Goal: Task Accomplishment & Management: Manage account settings

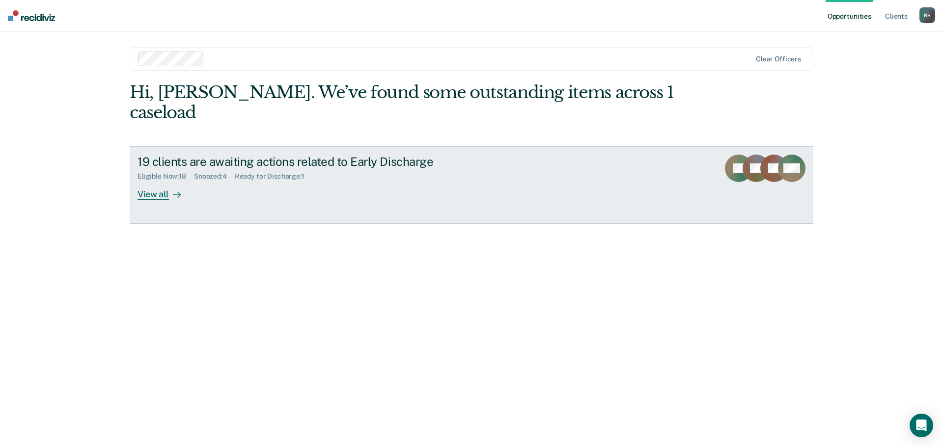
click at [155, 181] on div "View all" at bounding box center [164, 190] width 55 height 19
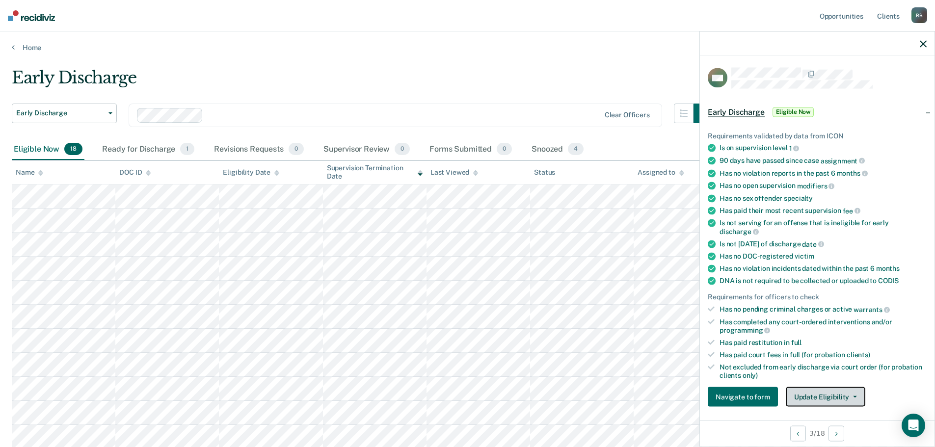
click at [854, 393] on button "Update Eligibility" at bounding box center [826, 397] width 80 height 20
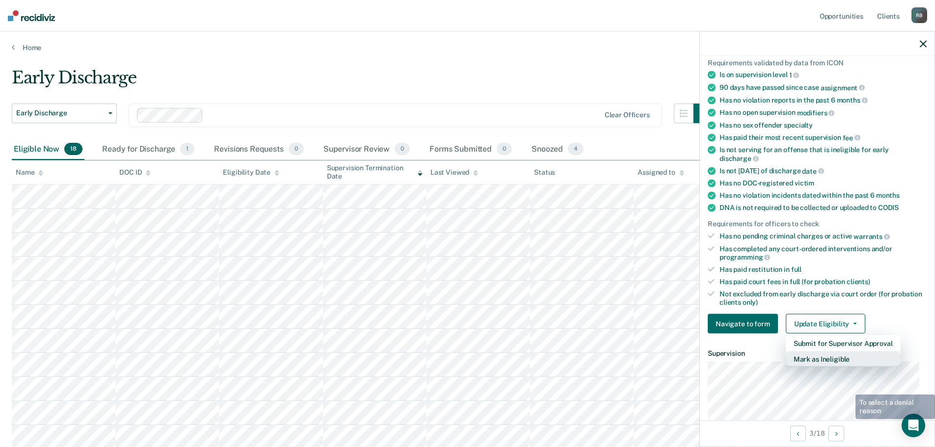
scroll to position [102, 0]
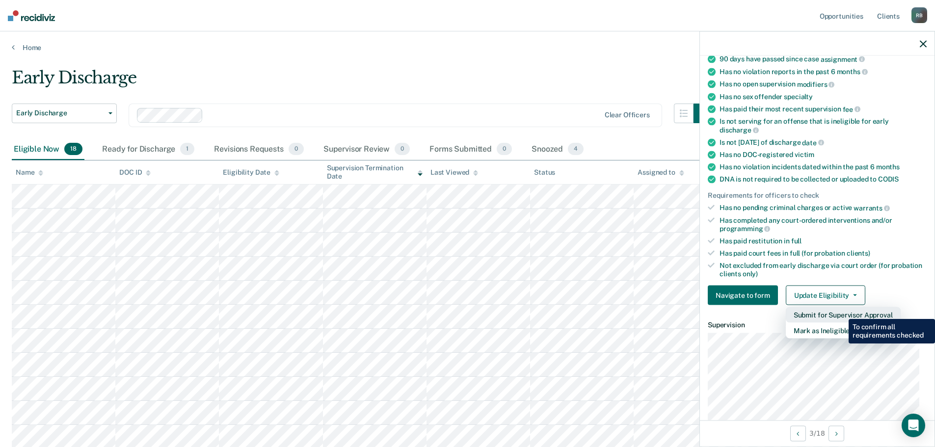
click at [842, 312] on button "Submit for Supervisor Approval" at bounding box center [843, 315] width 115 height 16
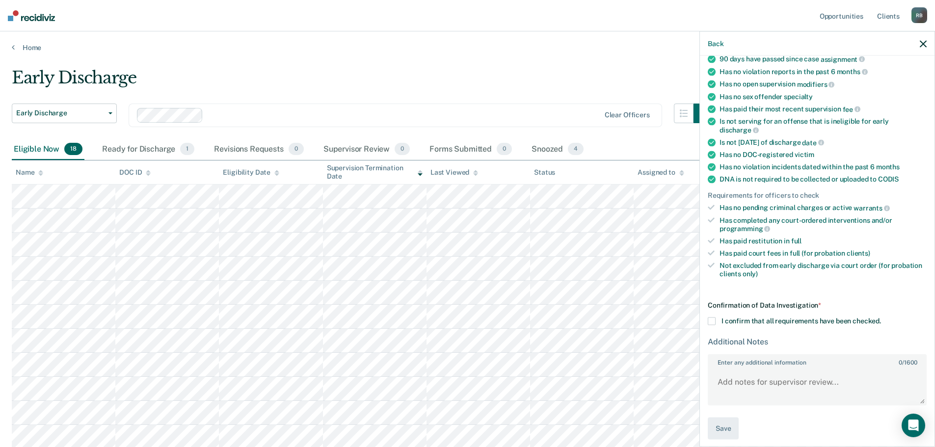
click at [713, 321] on span at bounding box center [712, 322] width 8 height 8
click at [881, 318] on input "I confirm that all requirements have been checked." at bounding box center [881, 318] width 0 height 0
click at [722, 425] on button "Save" at bounding box center [723, 429] width 31 height 22
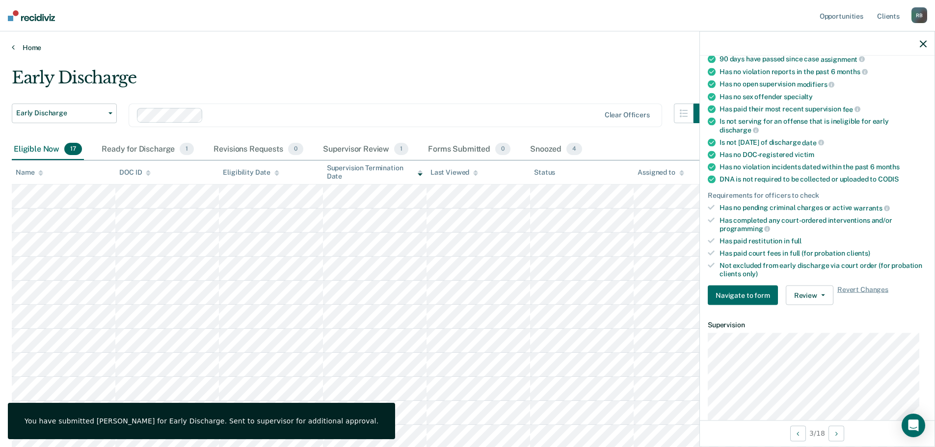
click at [30, 47] on link "Home" at bounding box center [468, 47] width 912 height 9
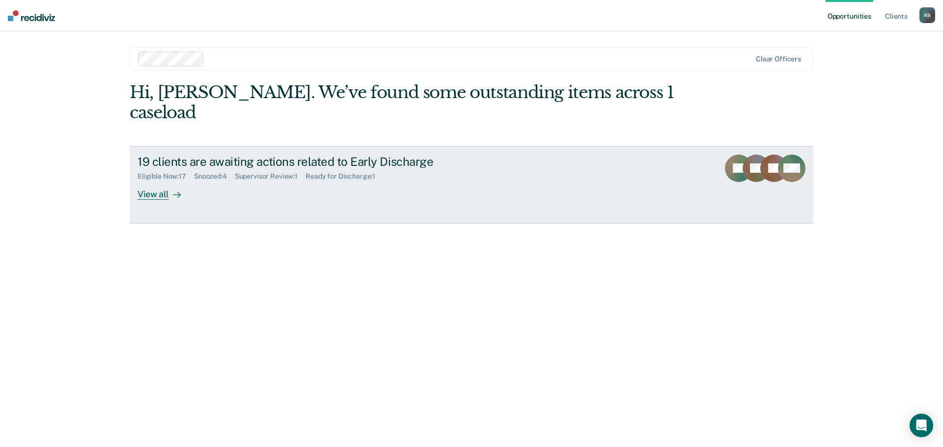
click at [151, 181] on div "View all" at bounding box center [164, 190] width 55 height 19
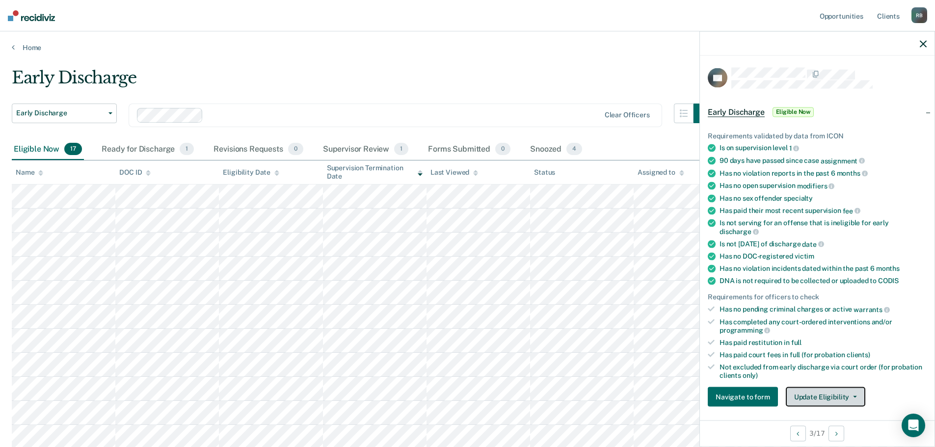
click at [851, 394] on button "Update Eligibility" at bounding box center [826, 397] width 80 height 20
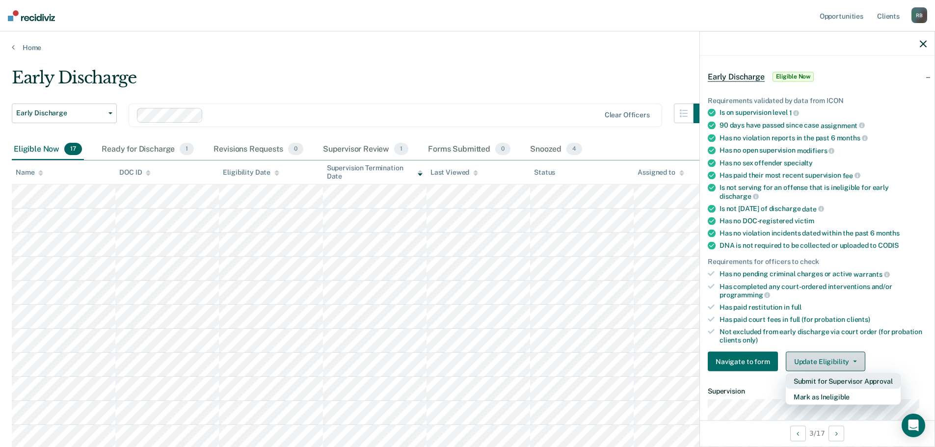
scroll to position [102, 0]
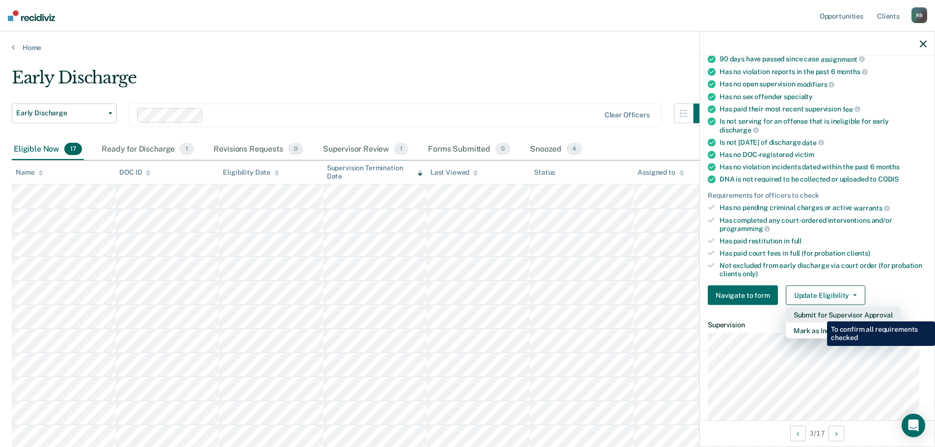
click at [820, 314] on button "Submit for Supervisor Approval" at bounding box center [843, 315] width 115 height 16
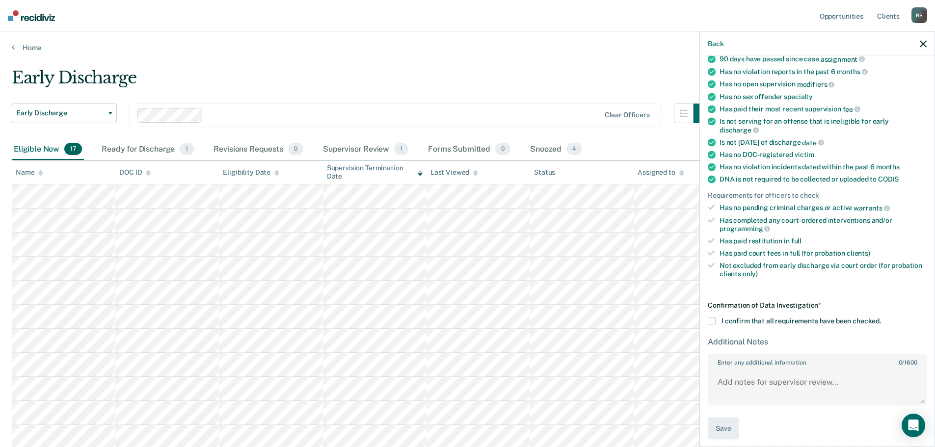
click at [713, 322] on span at bounding box center [712, 322] width 8 height 8
click at [881, 318] on input "I confirm that all requirements have been checked." at bounding box center [881, 318] width 0 height 0
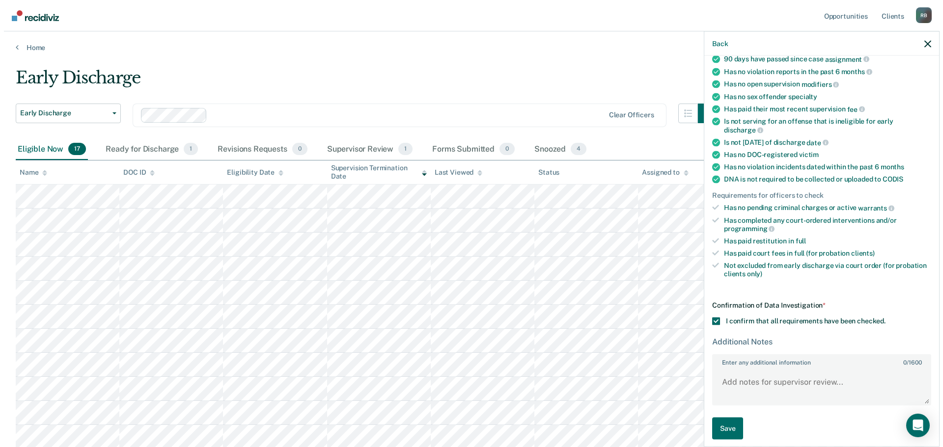
scroll to position [107, 0]
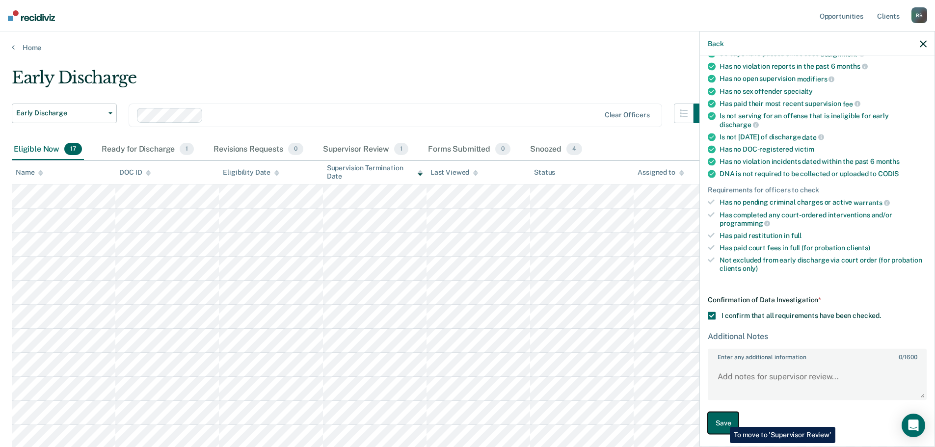
click at [723, 420] on button "Save" at bounding box center [723, 423] width 31 height 22
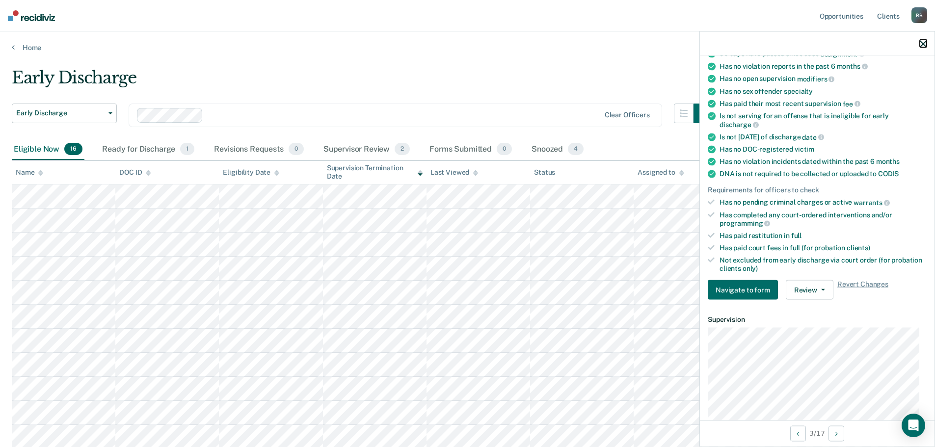
click at [926, 41] on icon "button" at bounding box center [923, 43] width 7 height 7
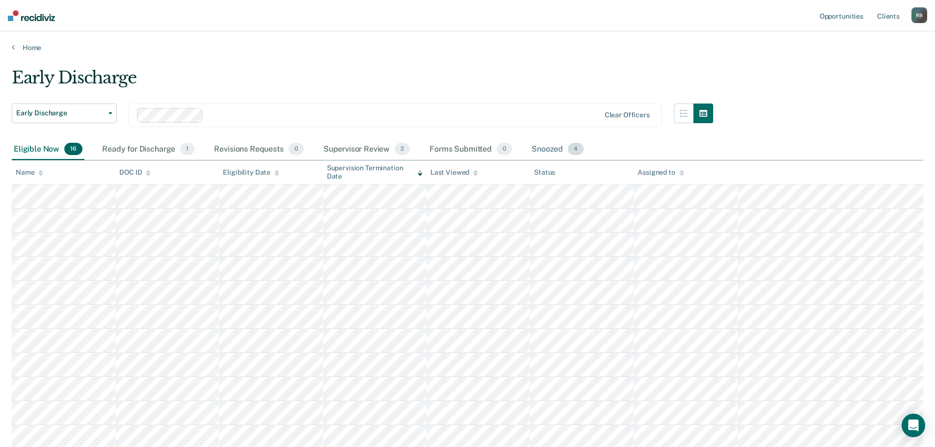
click at [546, 147] on div "Snoozed 4" at bounding box center [558, 150] width 56 height 22
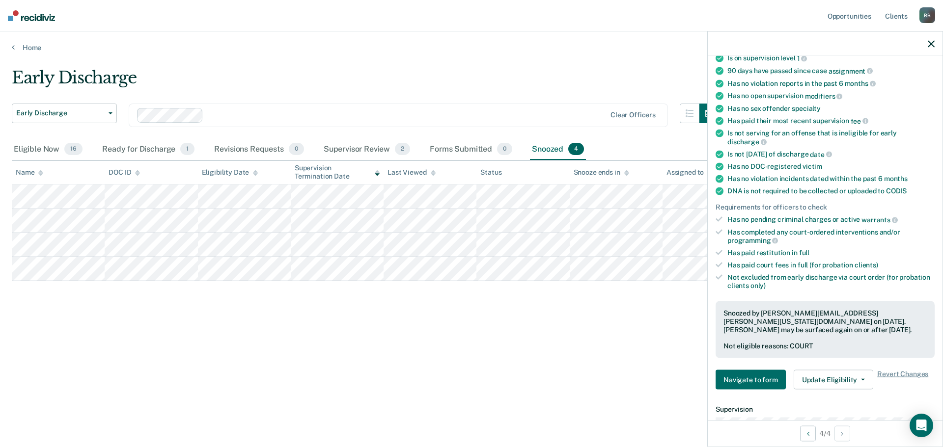
scroll to position [98, 0]
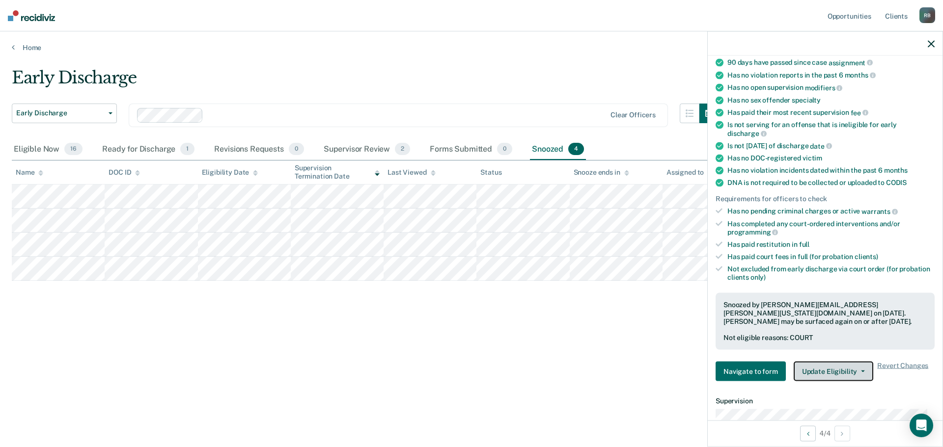
click at [860, 369] on button "Update Eligibility" at bounding box center [833, 372] width 80 height 20
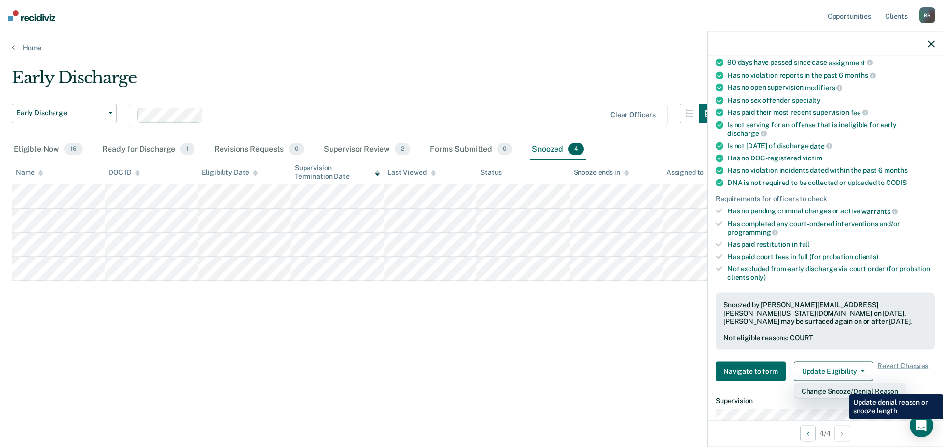
click at [842, 387] on button "Change Snooze/Denial Reason" at bounding box center [849, 391] width 112 height 16
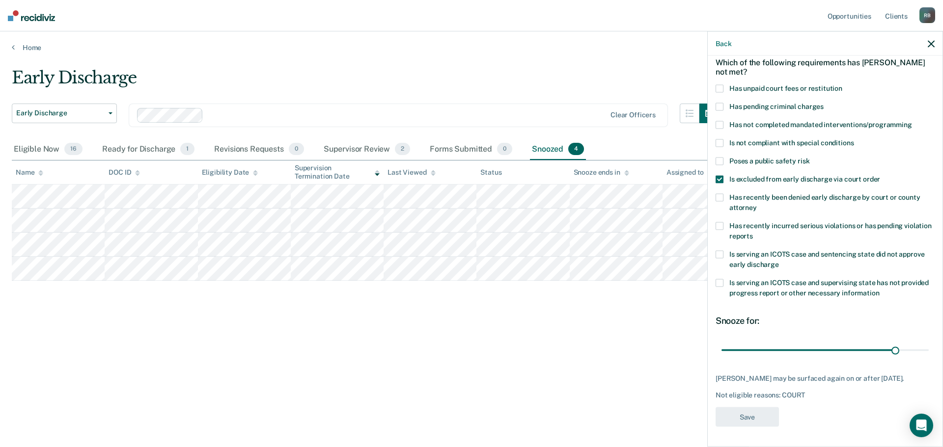
scroll to position [54, 0]
click at [717, 175] on span at bounding box center [719, 179] width 8 height 8
click at [880, 175] on input "Is excluded from early discharge via court order" at bounding box center [880, 175] width 0 height 0
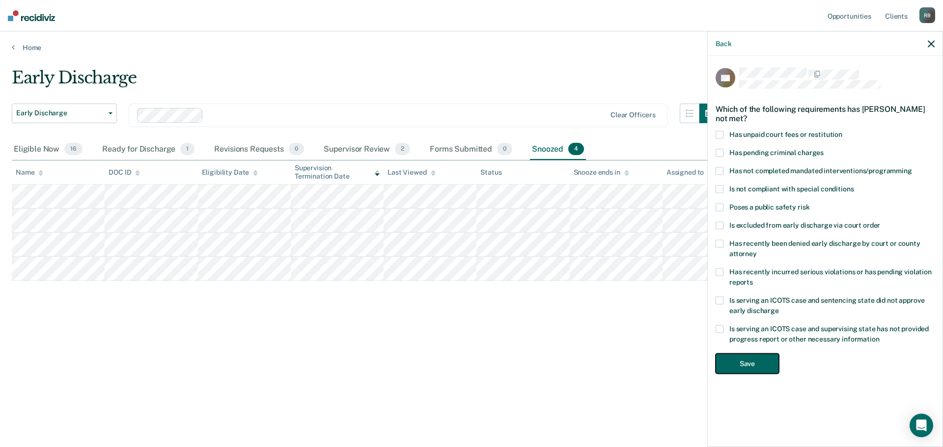
click at [754, 358] on button "Save" at bounding box center [746, 364] width 63 height 20
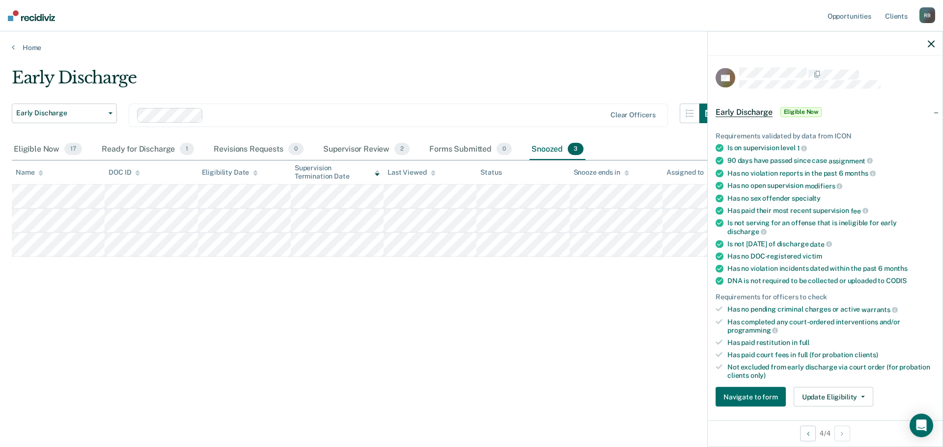
click at [797, 109] on span "Eligible Now" at bounding box center [801, 112] width 42 height 10
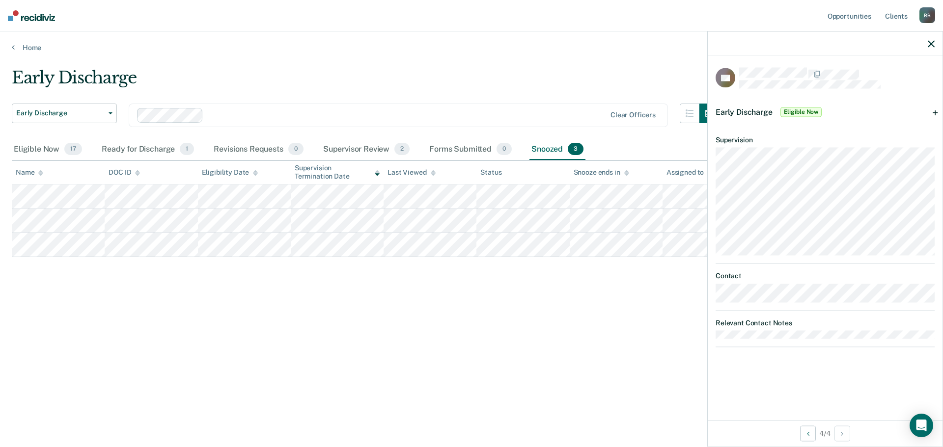
click at [797, 109] on span "Eligible Now" at bounding box center [801, 112] width 42 height 10
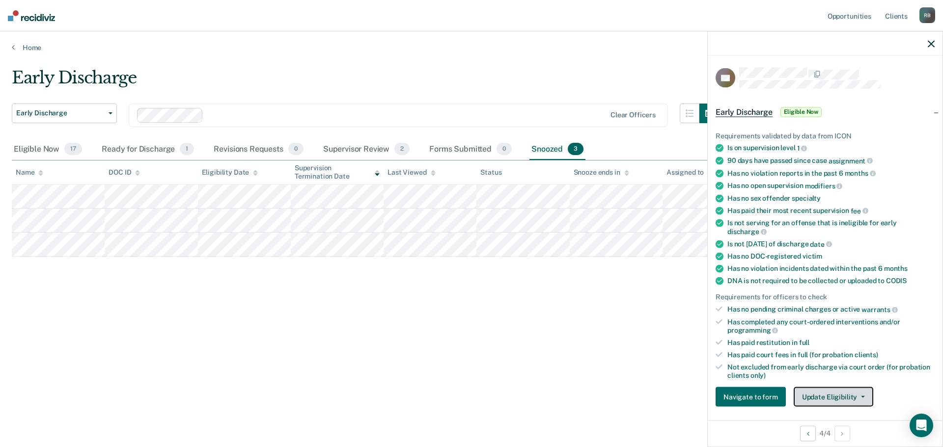
click at [834, 396] on button "Update Eligibility" at bounding box center [833, 397] width 80 height 20
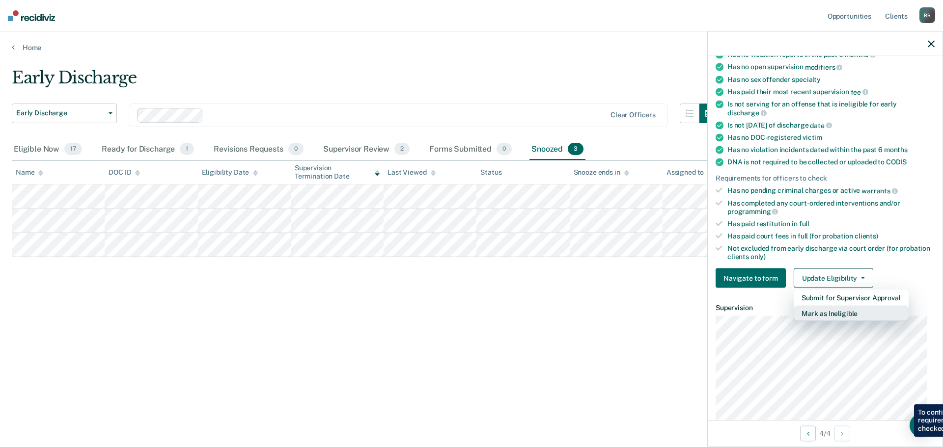
scroll to position [151, 0]
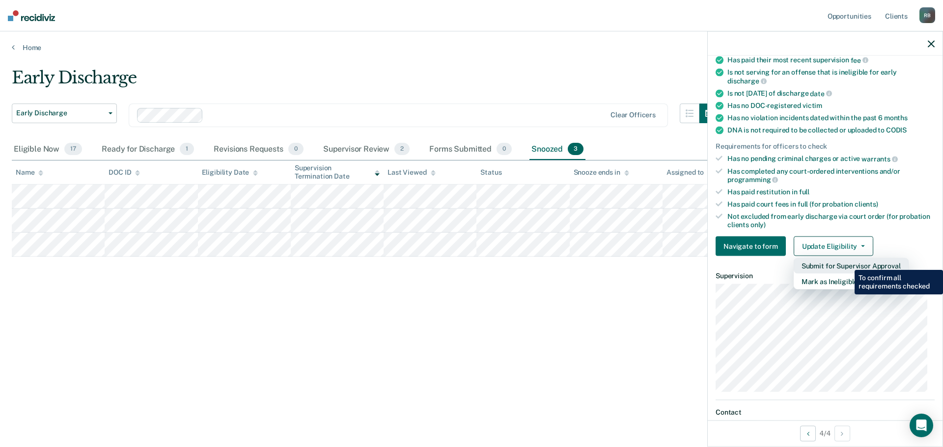
click at [847, 263] on button "Submit for Supervisor Approval" at bounding box center [850, 266] width 115 height 16
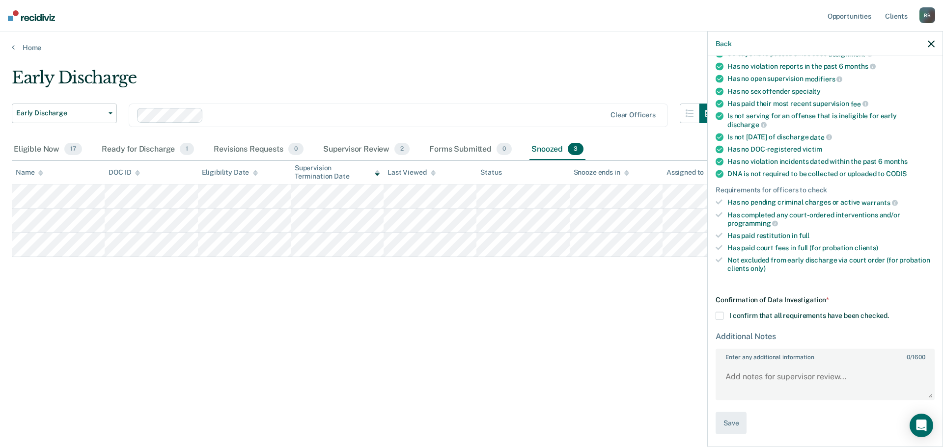
click at [718, 313] on span at bounding box center [719, 316] width 8 height 8
click at [889, 312] on input "I confirm that all requirements have been checked." at bounding box center [889, 312] width 0 height 0
click at [730, 418] on button "Save" at bounding box center [730, 423] width 31 height 22
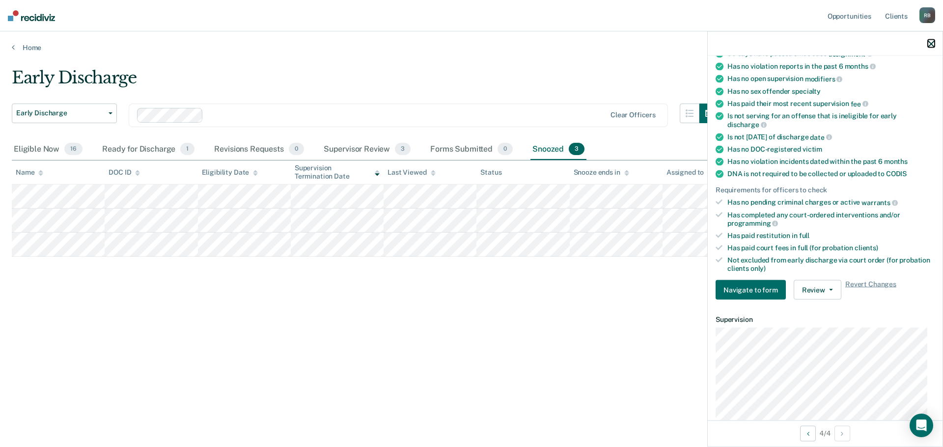
click at [932, 41] on icon "button" at bounding box center [931, 43] width 7 height 7
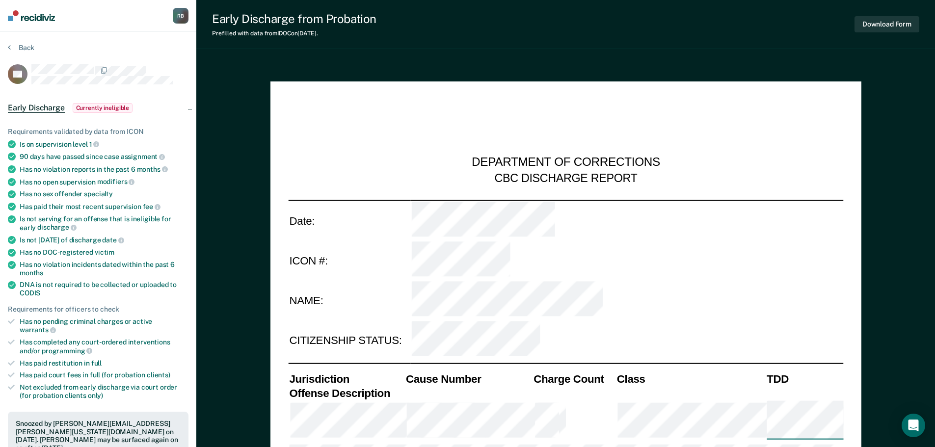
type textarea "x"
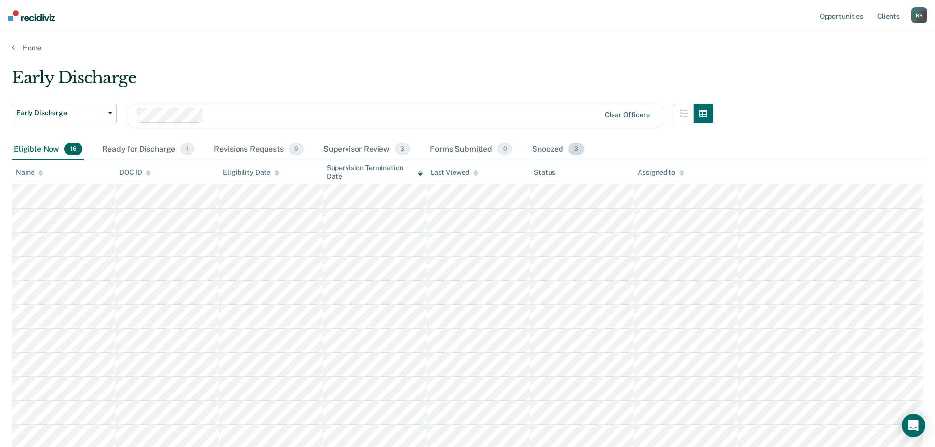
click at [551, 147] on div "Snoozed 3" at bounding box center [558, 150] width 56 height 22
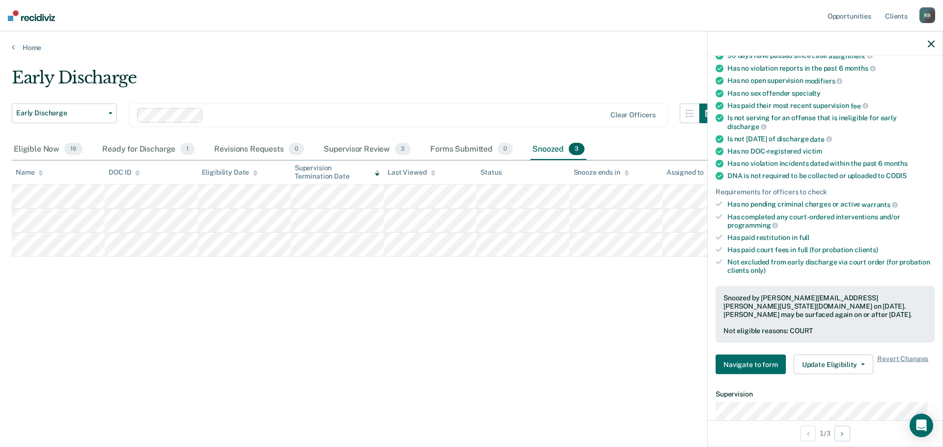
scroll to position [147, 0]
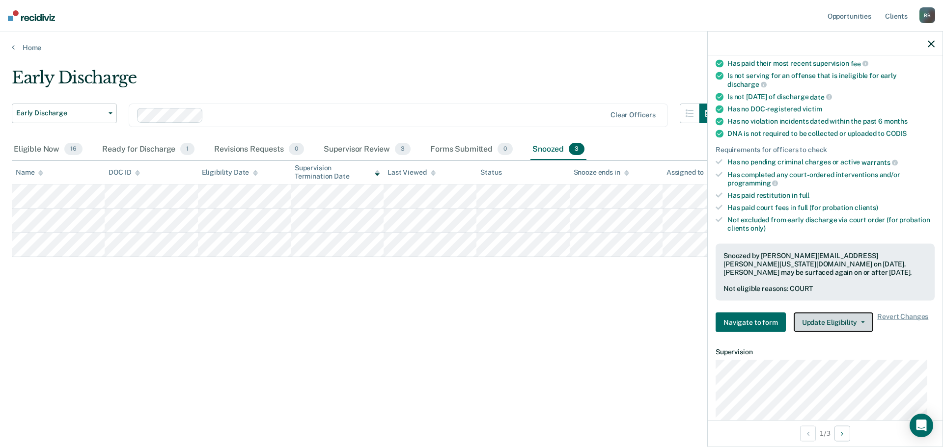
click at [861, 322] on icon "button" at bounding box center [863, 323] width 4 height 2
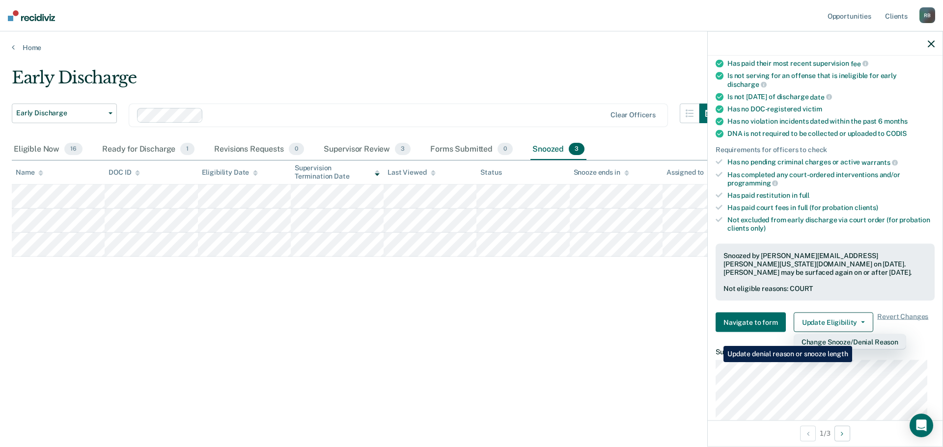
click at [854, 339] on button "Change Snooze/Denial Reason" at bounding box center [849, 342] width 112 height 16
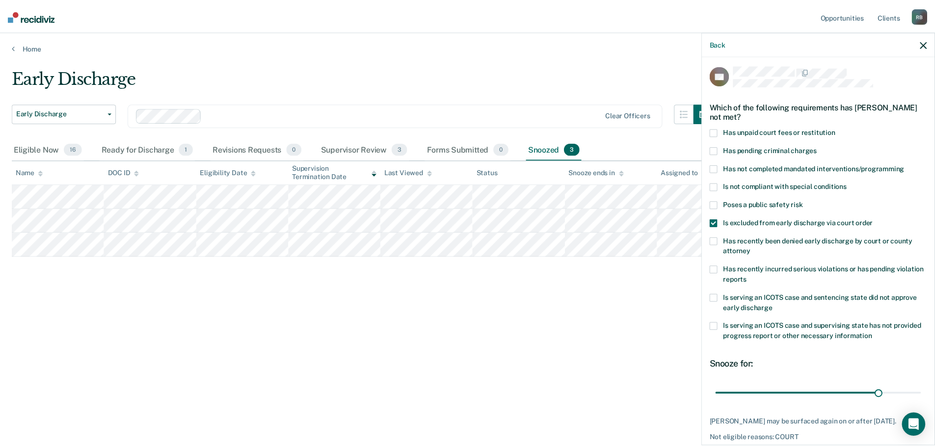
scroll to position [0, 0]
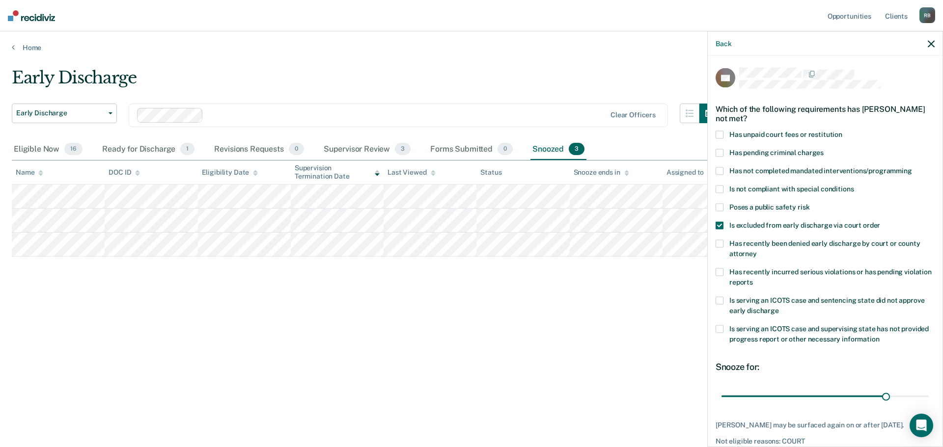
click at [721, 224] on span at bounding box center [719, 225] width 8 height 8
click at [880, 221] on input "Is excluded from early discharge via court order" at bounding box center [880, 221] width 0 height 0
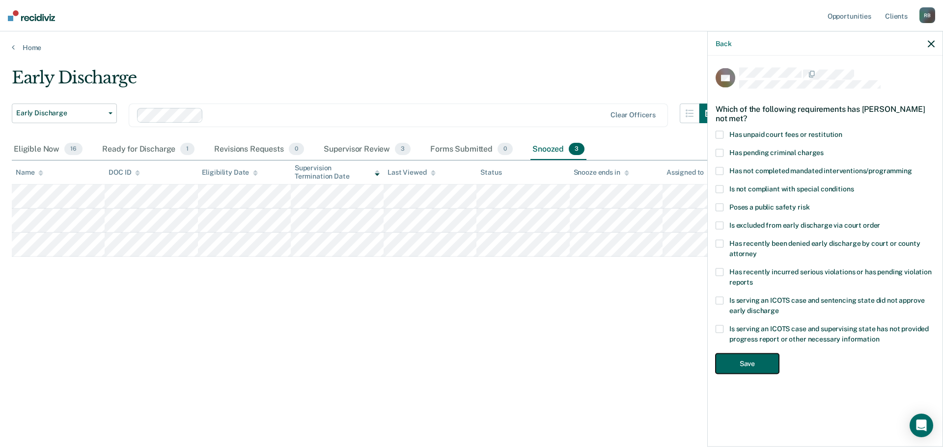
click at [747, 359] on button "Save" at bounding box center [746, 364] width 63 height 20
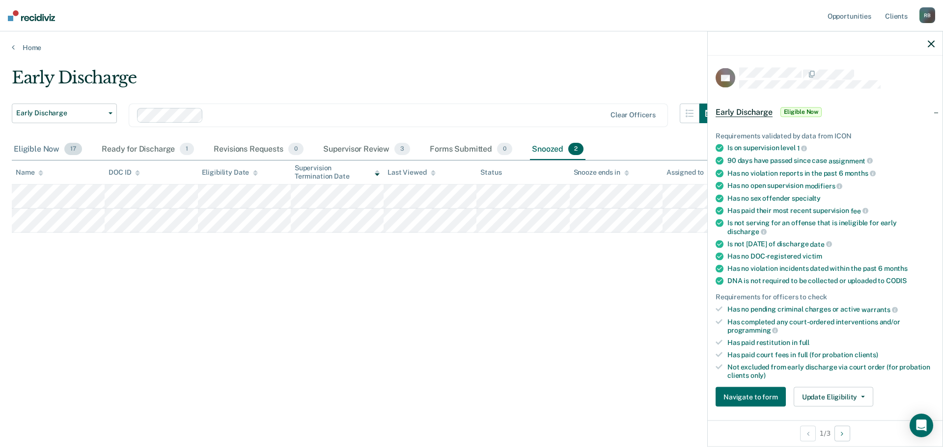
click at [37, 147] on div "Eligible Now 17" at bounding box center [48, 150] width 72 height 22
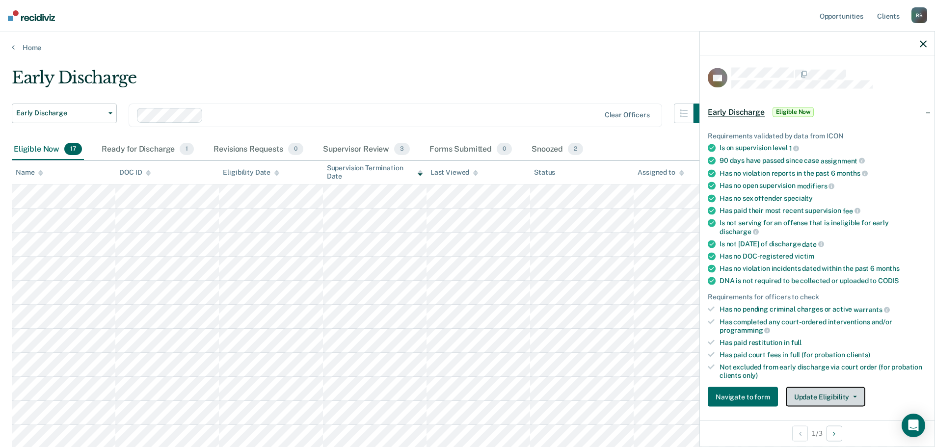
click at [854, 396] on icon "button" at bounding box center [855, 397] width 4 height 2
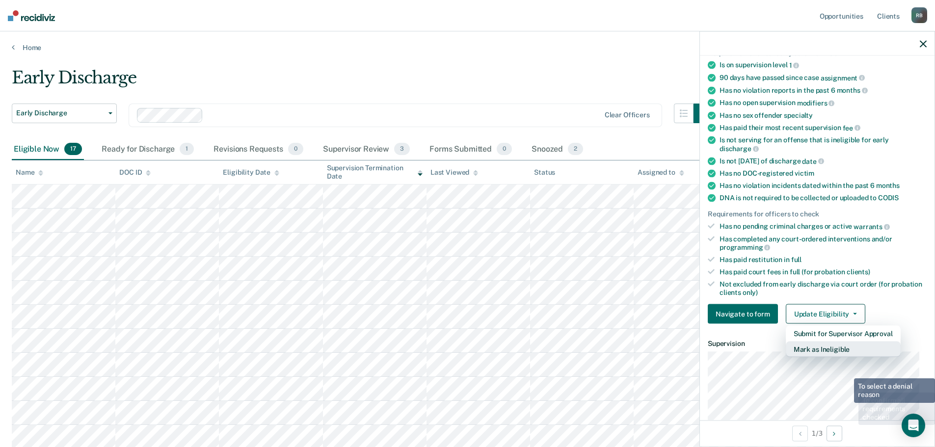
scroll to position [151, 0]
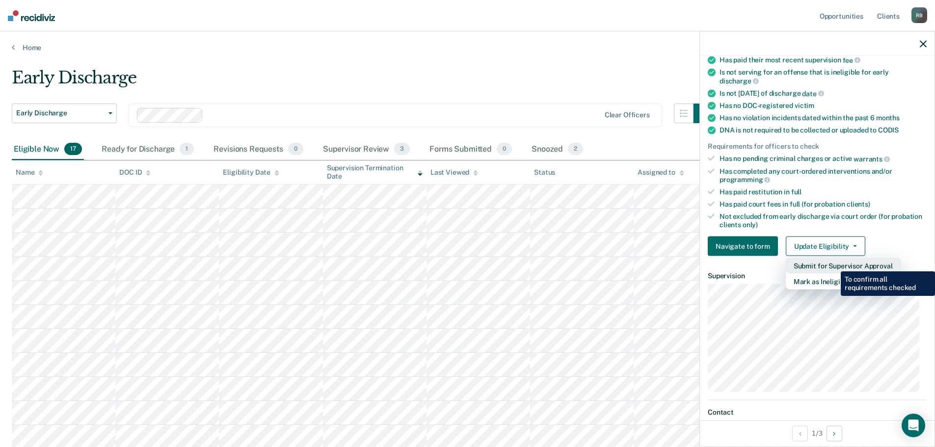
click at [834, 264] on button "Submit for Supervisor Approval" at bounding box center [843, 266] width 115 height 16
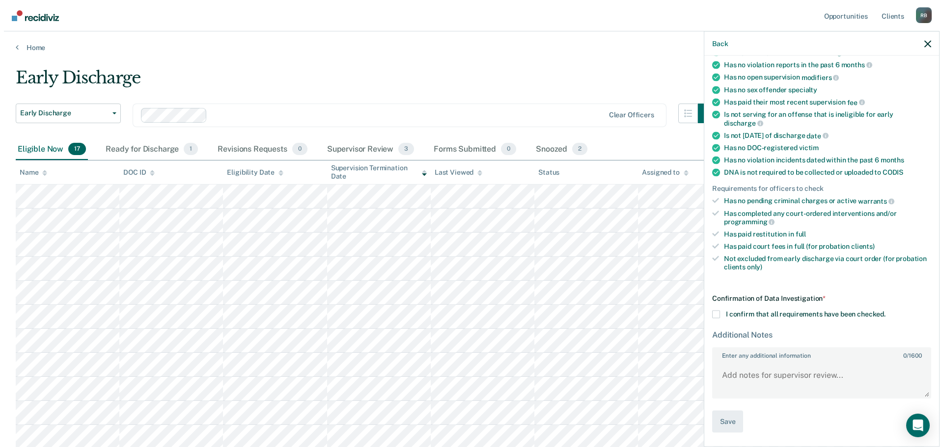
scroll to position [107, 0]
click at [709, 315] on span at bounding box center [712, 316] width 8 height 8
click at [881, 312] on input "I confirm that all requirements have been checked." at bounding box center [881, 312] width 0 height 0
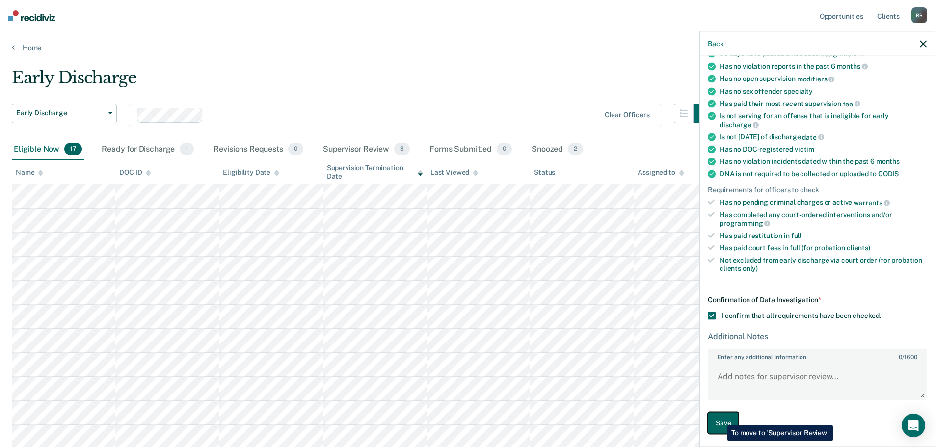
click at [720, 418] on button "Save" at bounding box center [723, 423] width 31 height 22
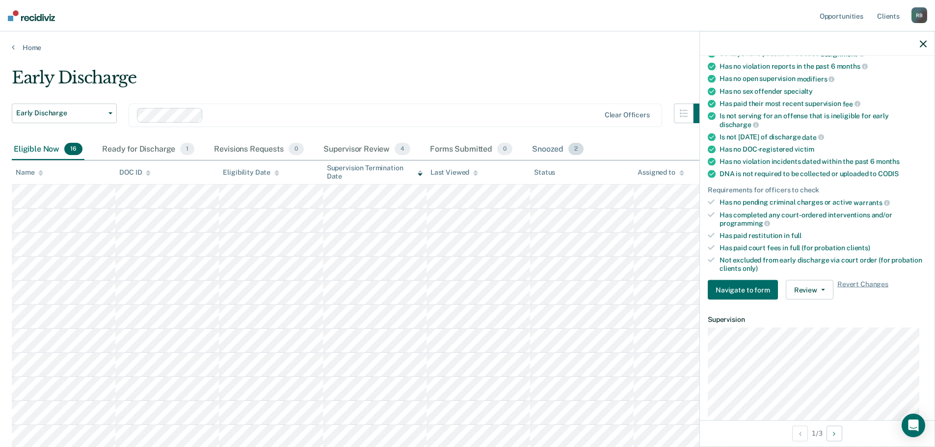
click at [548, 148] on div "Snoozed 2" at bounding box center [557, 150] width 55 height 22
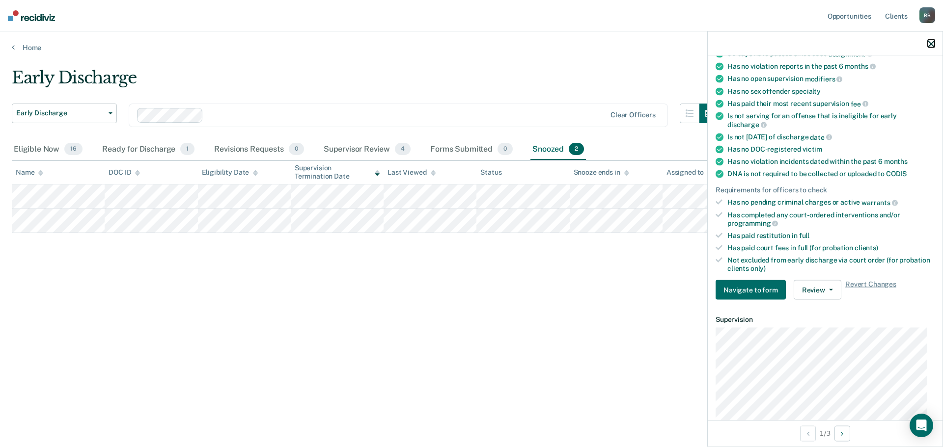
click at [931, 45] on icon "button" at bounding box center [931, 43] width 7 height 7
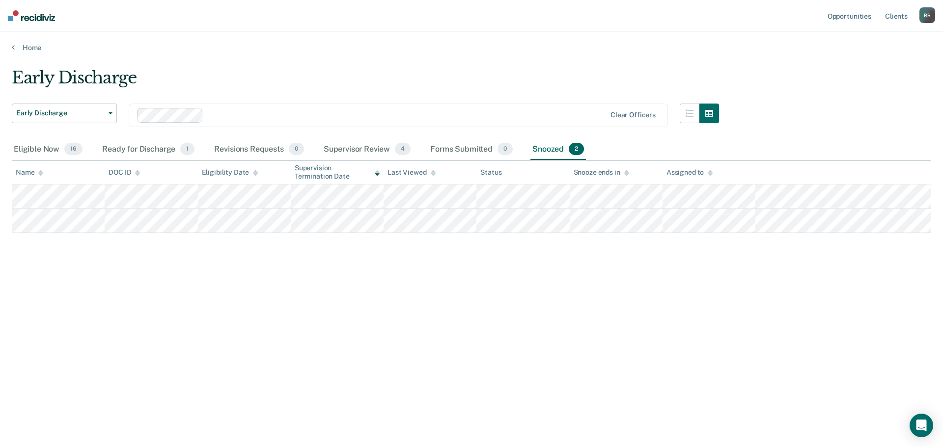
click at [568, 285] on div "Early Discharge Early Discharge Early Discharge Clear officers Eligible Now 16 …" at bounding box center [471, 221] width 919 height 306
click at [34, 146] on div "Eligible Now 16" at bounding box center [48, 150] width 73 height 22
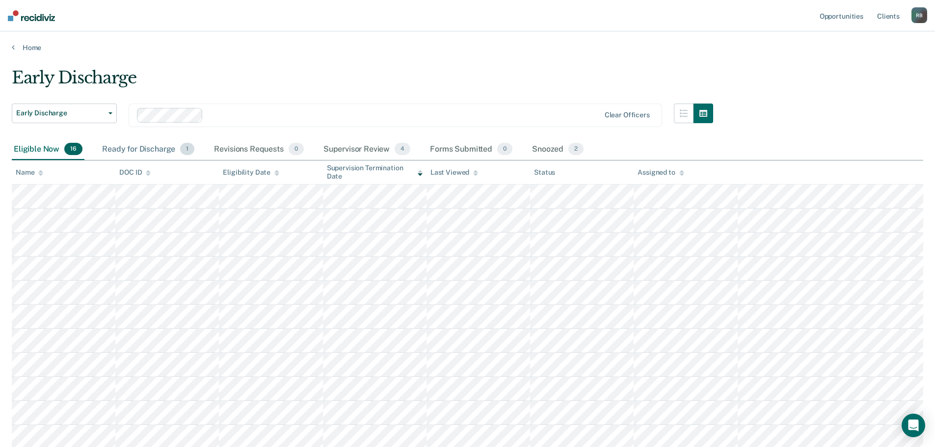
click at [146, 146] on div "Ready for Discharge 1" at bounding box center [148, 150] width 96 height 22
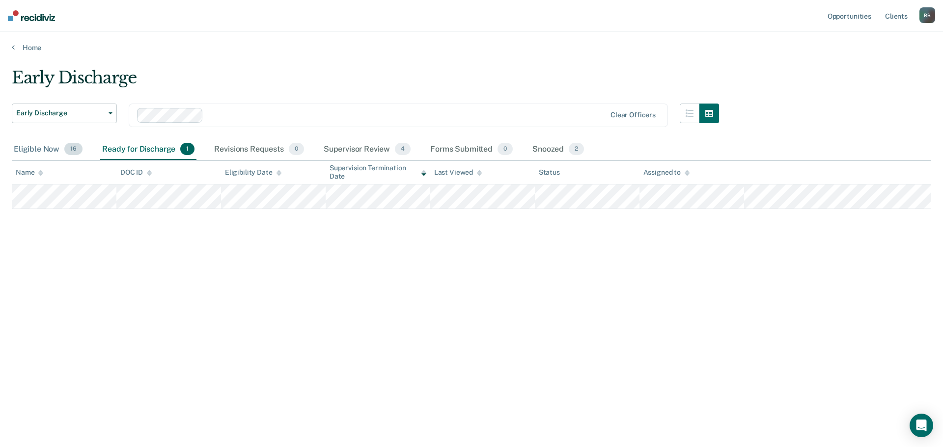
click at [37, 145] on div "Eligible Now 16" at bounding box center [48, 150] width 73 height 22
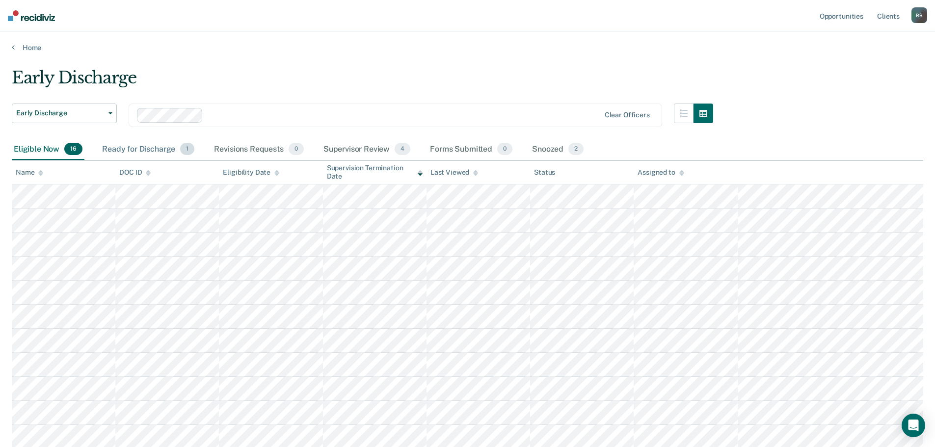
click at [135, 144] on div "Ready for Discharge 1" at bounding box center [148, 150] width 96 height 22
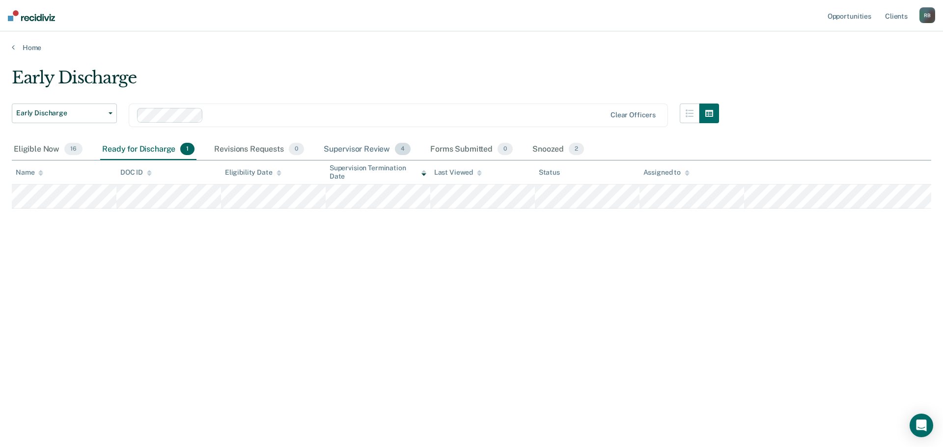
click at [361, 148] on div "Supervisor Review 4" at bounding box center [367, 150] width 91 height 22
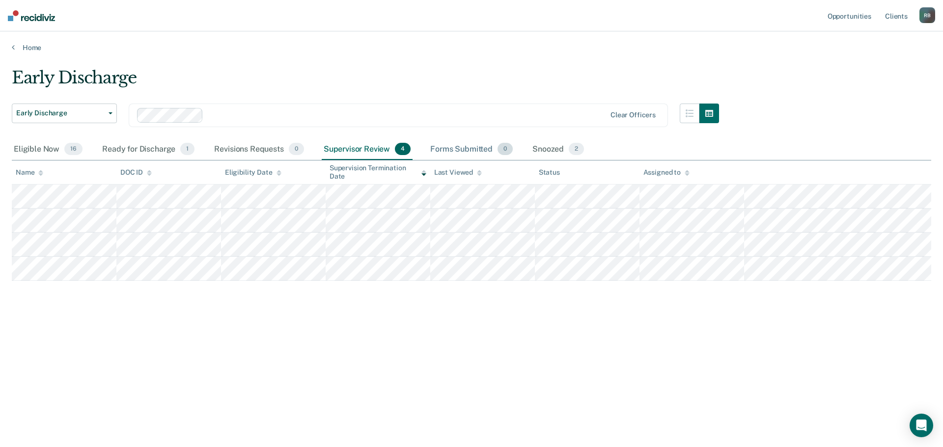
click at [451, 148] on div "Forms Submitted 0" at bounding box center [471, 150] width 86 height 22
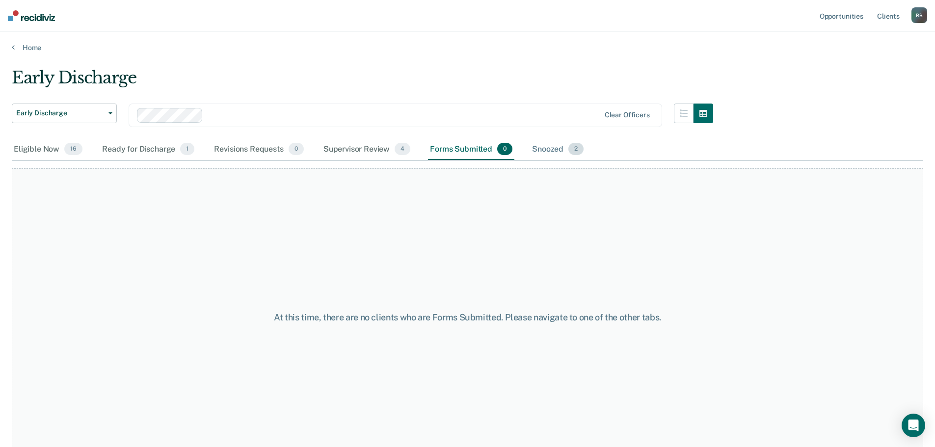
click at [542, 150] on div "Snoozed 2" at bounding box center [557, 150] width 55 height 22
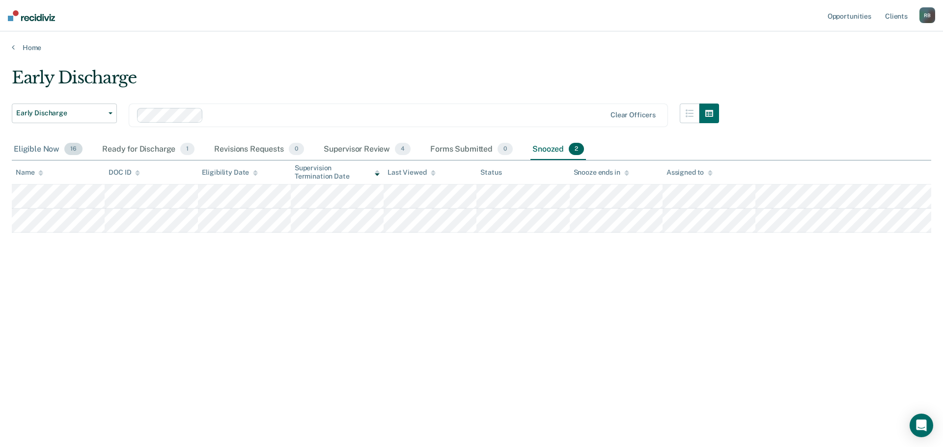
click at [32, 150] on div "Eligible Now 16" at bounding box center [48, 150] width 73 height 22
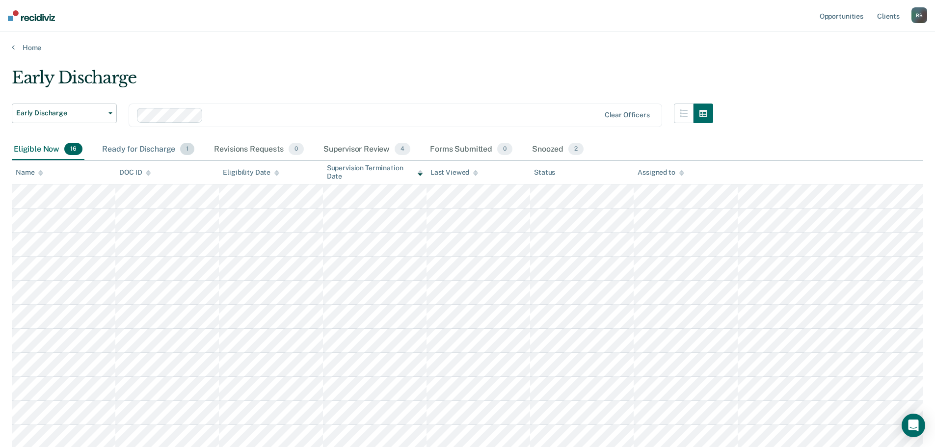
click at [137, 148] on div "Ready for Discharge 1" at bounding box center [148, 150] width 96 height 22
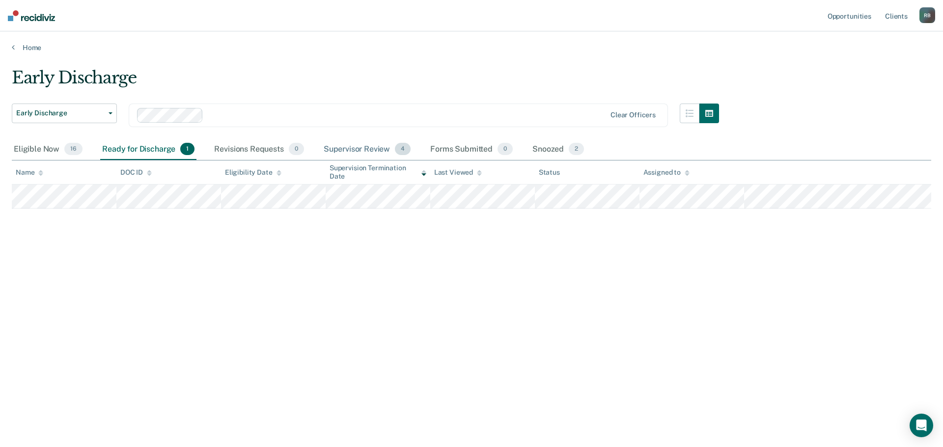
click at [355, 149] on div "Supervisor Review 4" at bounding box center [367, 150] width 91 height 22
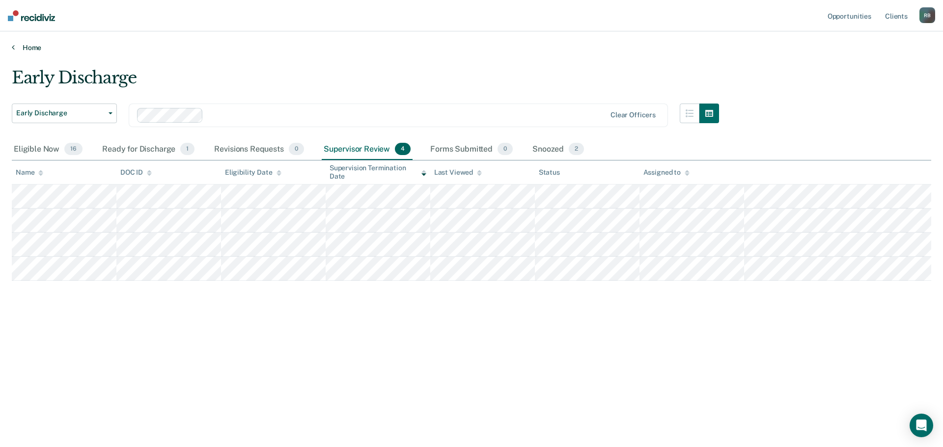
click at [30, 45] on link "Home" at bounding box center [471, 47] width 919 height 9
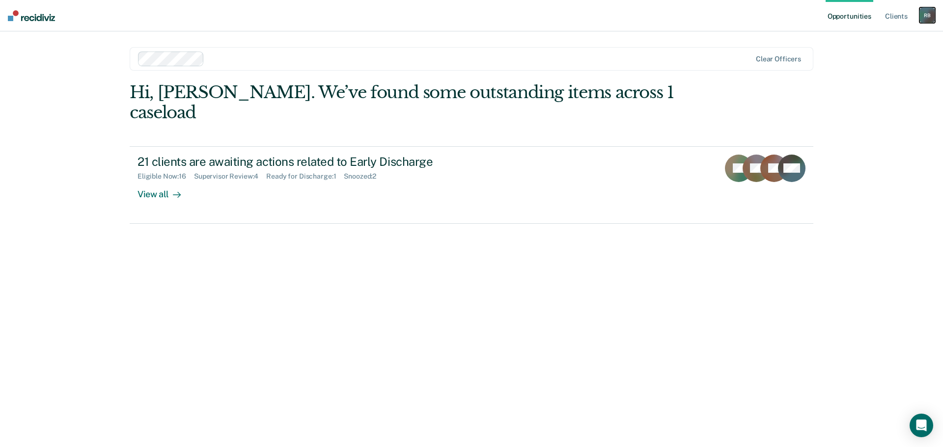
click at [930, 13] on div "R B" at bounding box center [927, 15] width 16 height 16
click at [856, 61] on link "Log Out" at bounding box center [887, 64] width 79 height 8
